Goal: Manage account settings

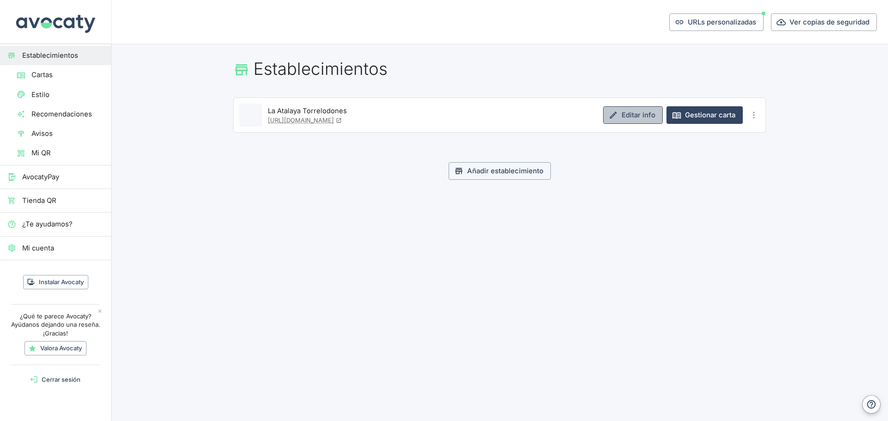
click at [626, 118] on link "Editar info" at bounding box center [633, 115] width 60 height 18
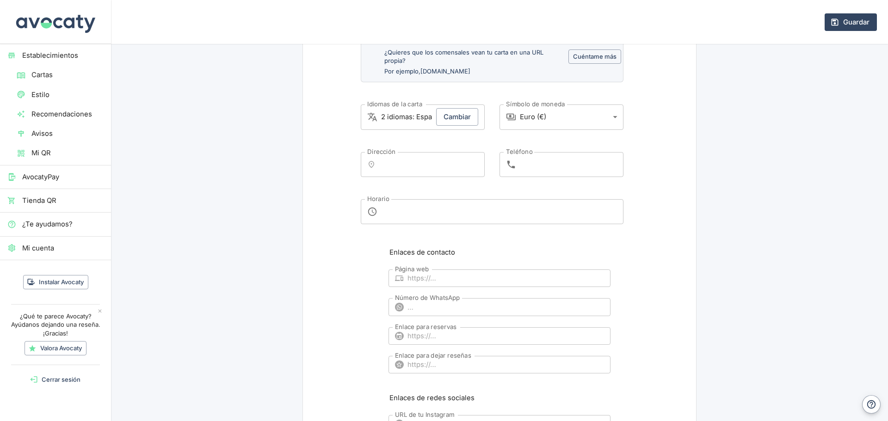
scroll to position [316, 0]
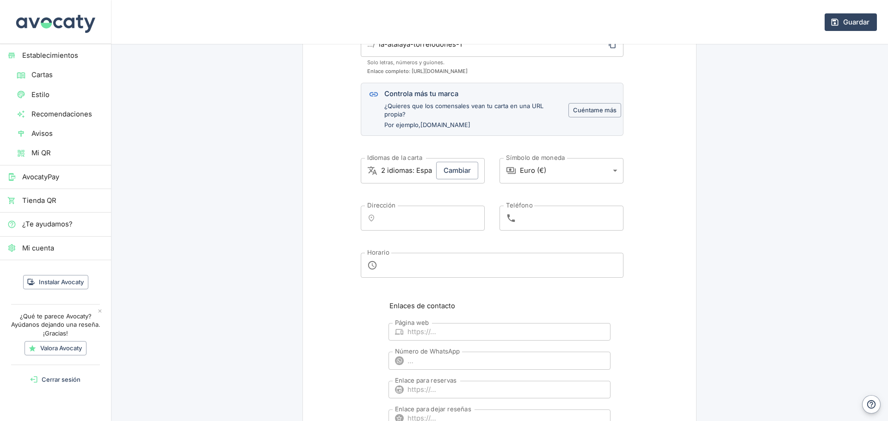
click at [46, 246] on span "Mi cuenta" at bounding box center [62, 248] width 81 height 10
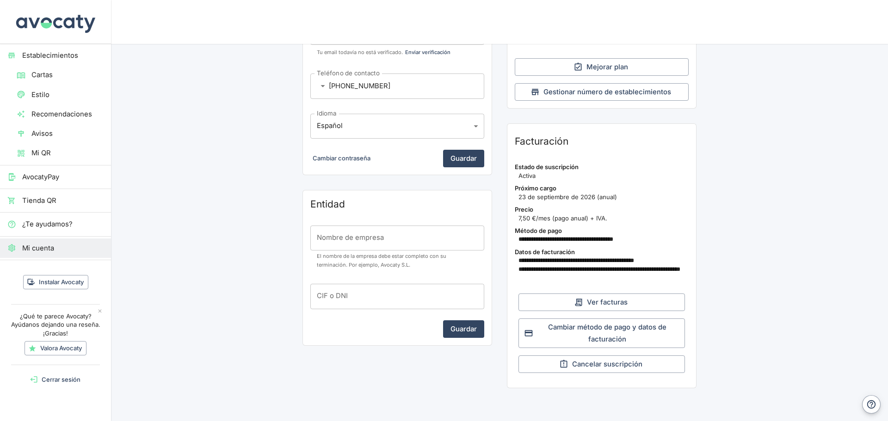
scroll to position [185, 0]
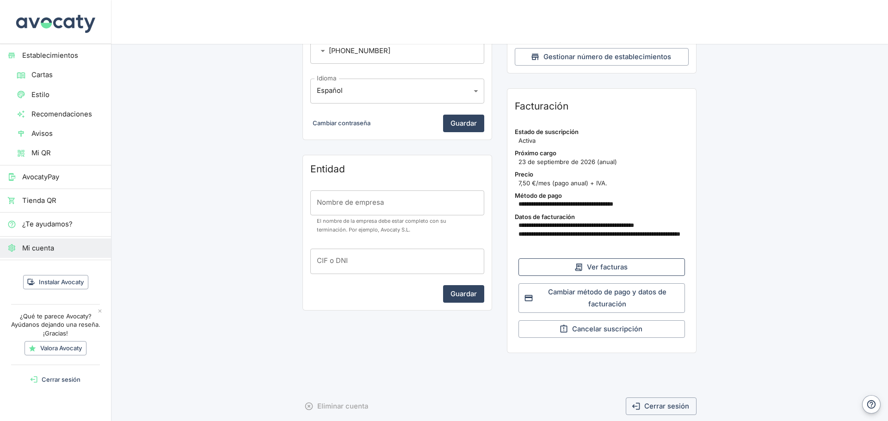
click at [592, 270] on button "Ver facturas" at bounding box center [601, 268] width 167 height 18
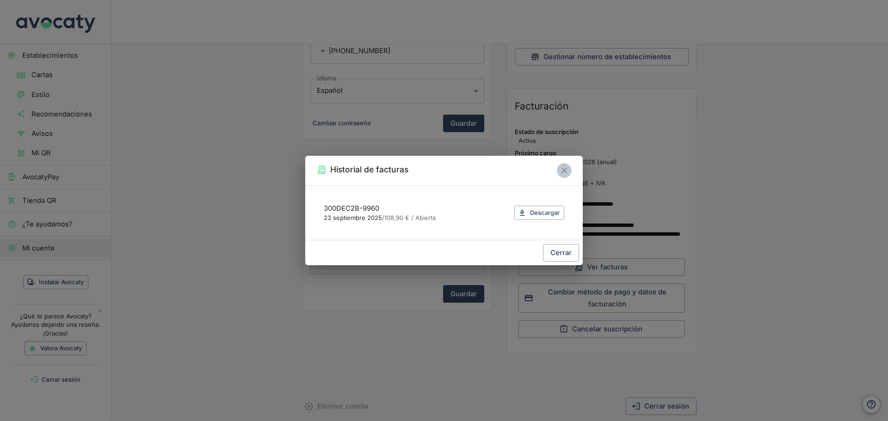
click at [566, 168] on icon "Cerrar" at bounding box center [564, 171] width 6 height 6
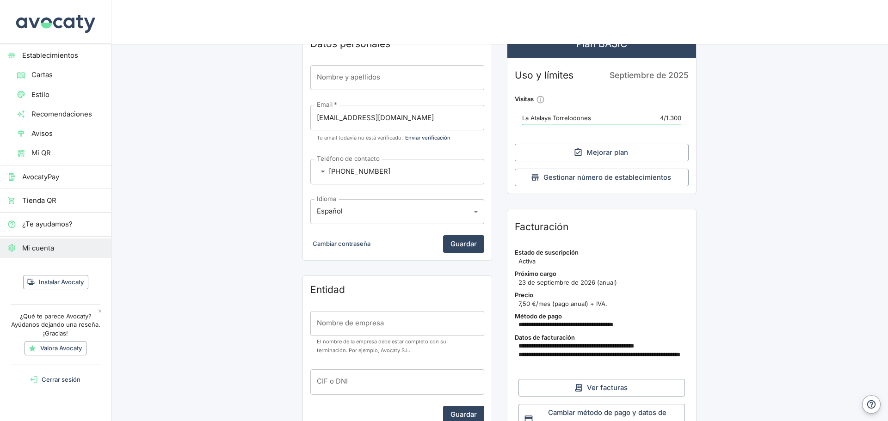
scroll to position [0, 0]
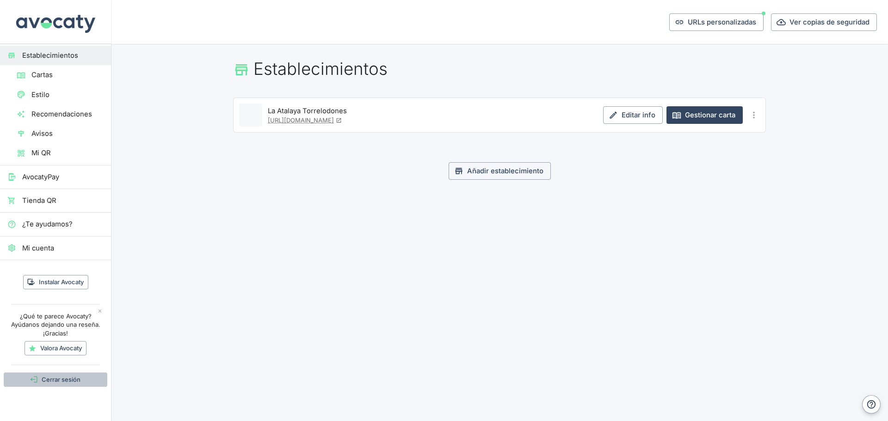
click at [50, 374] on button "Cerrar sesión" at bounding box center [56, 380] width 104 height 14
